Goal: Navigation & Orientation: Understand site structure

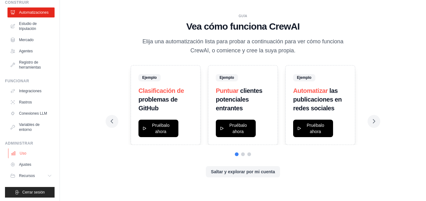
scroll to position [27, 0]
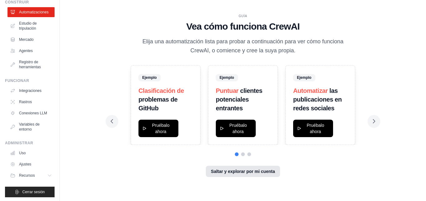
click at [231, 170] on font "Saltar y explorar por mi cuenta" at bounding box center [243, 171] width 64 height 5
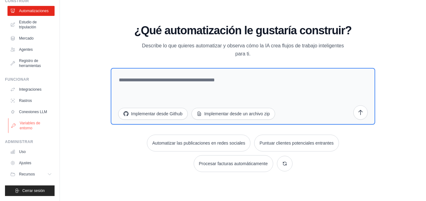
scroll to position [0, 0]
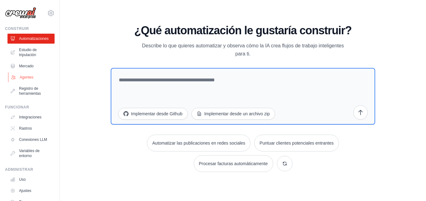
click at [29, 78] on font "Agentes" at bounding box center [27, 77] width 14 height 4
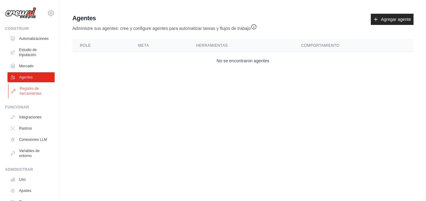
click at [28, 92] on font "Registro de herramientas" at bounding box center [31, 90] width 22 height 9
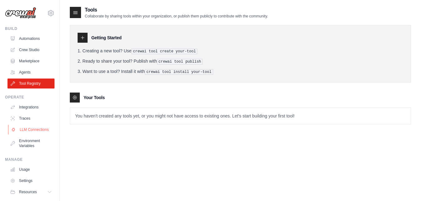
click at [24, 134] on link "LLM Connections" at bounding box center [31, 130] width 47 height 10
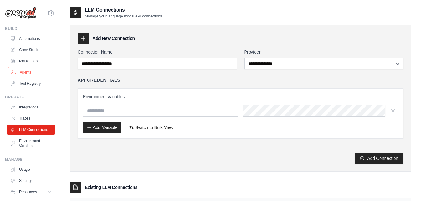
click at [25, 70] on link "Agents" at bounding box center [31, 72] width 47 height 10
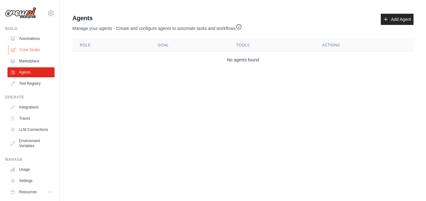
click at [33, 51] on link "Crew Studio" at bounding box center [31, 50] width 47 height 10
